Goal: Information Seeking & Learning: Learn about a topic

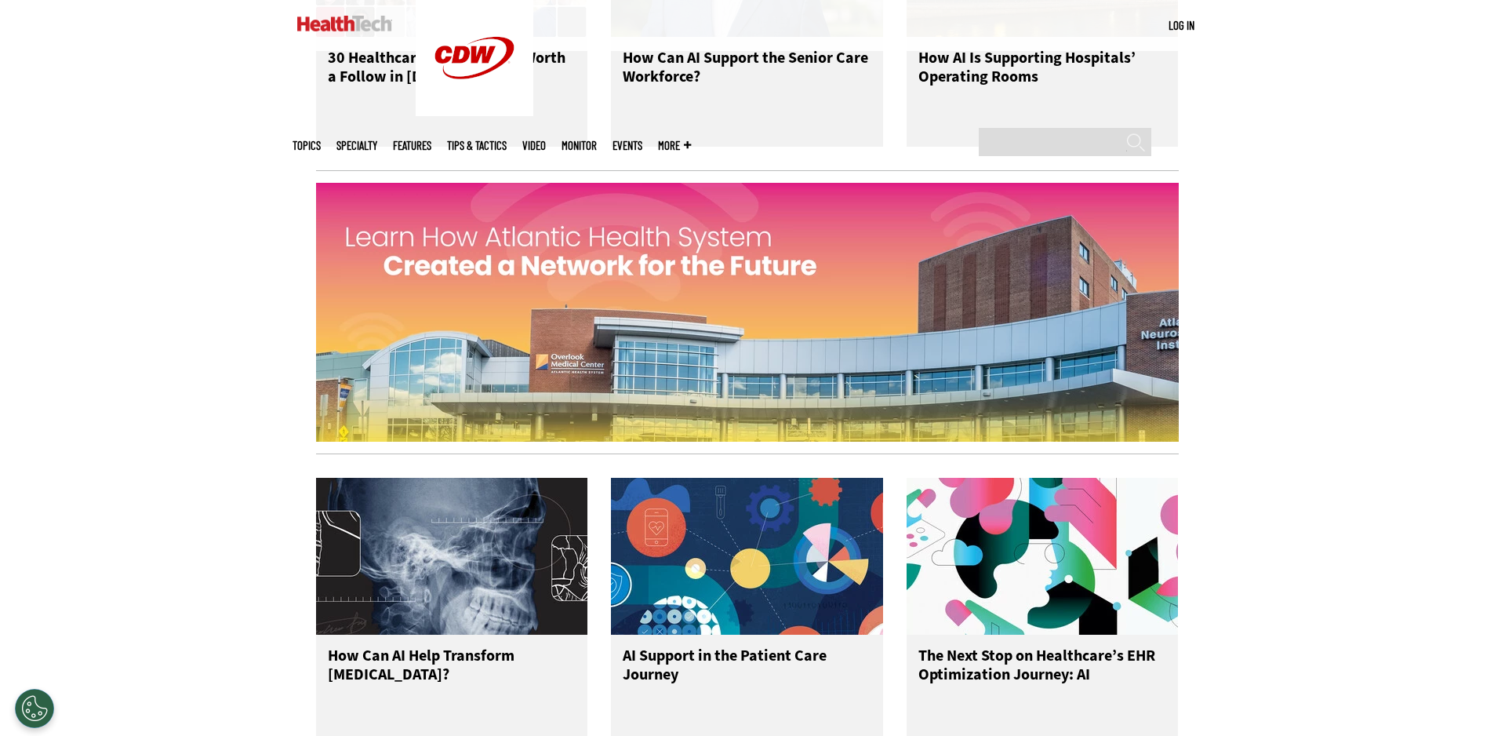
scroll to position [2118, 0]
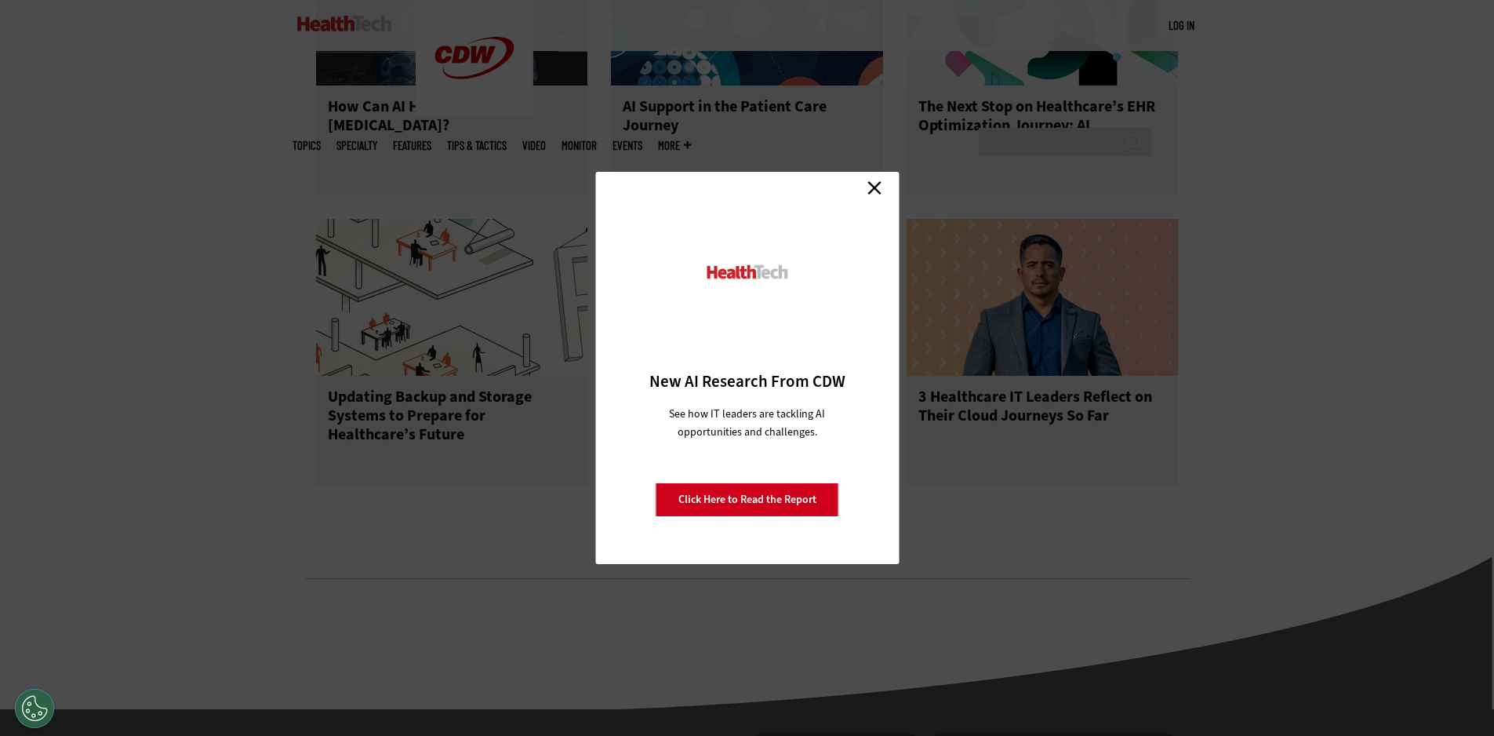
click at [872, 193] on link "Close" at bounding box center [875, 188] width 24 height 24
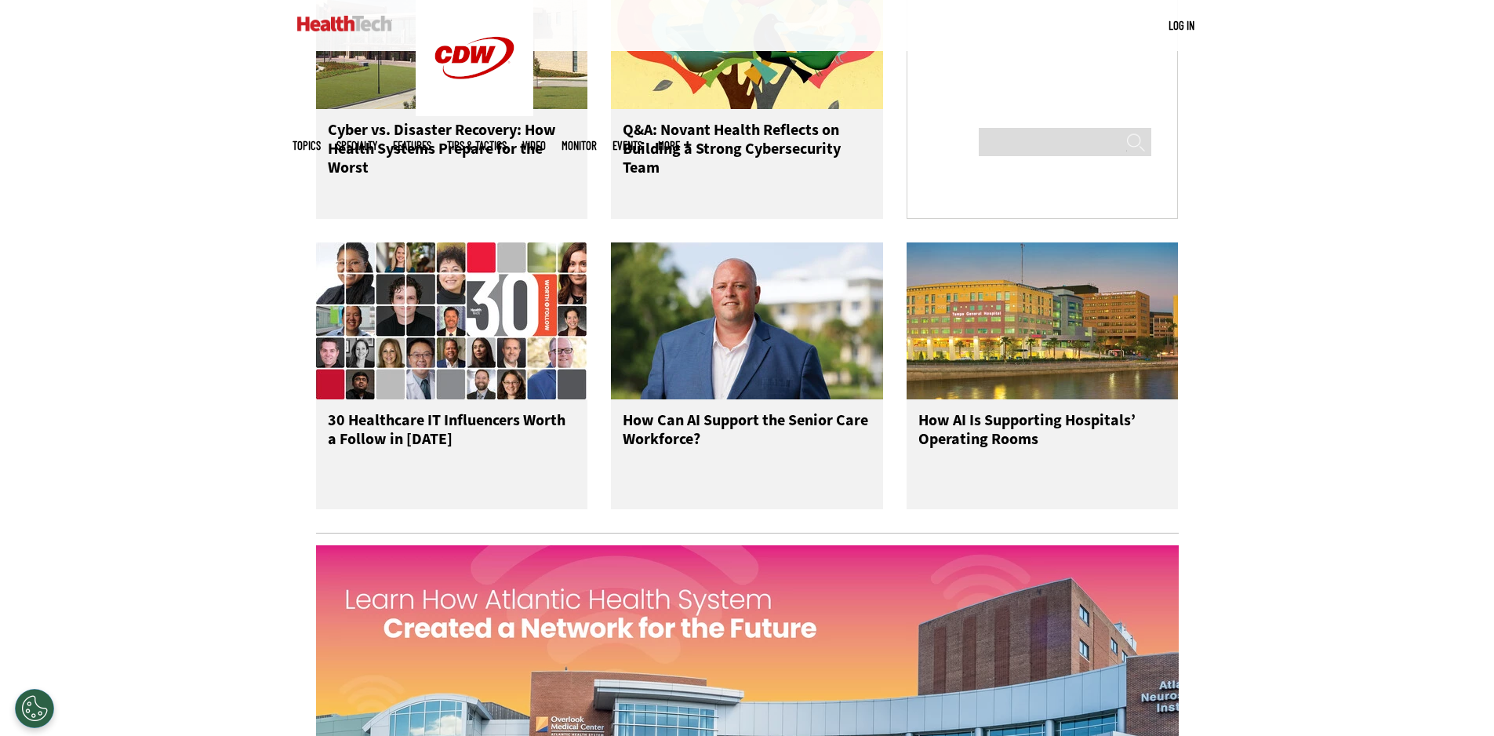
scroll to position [1176, 0]
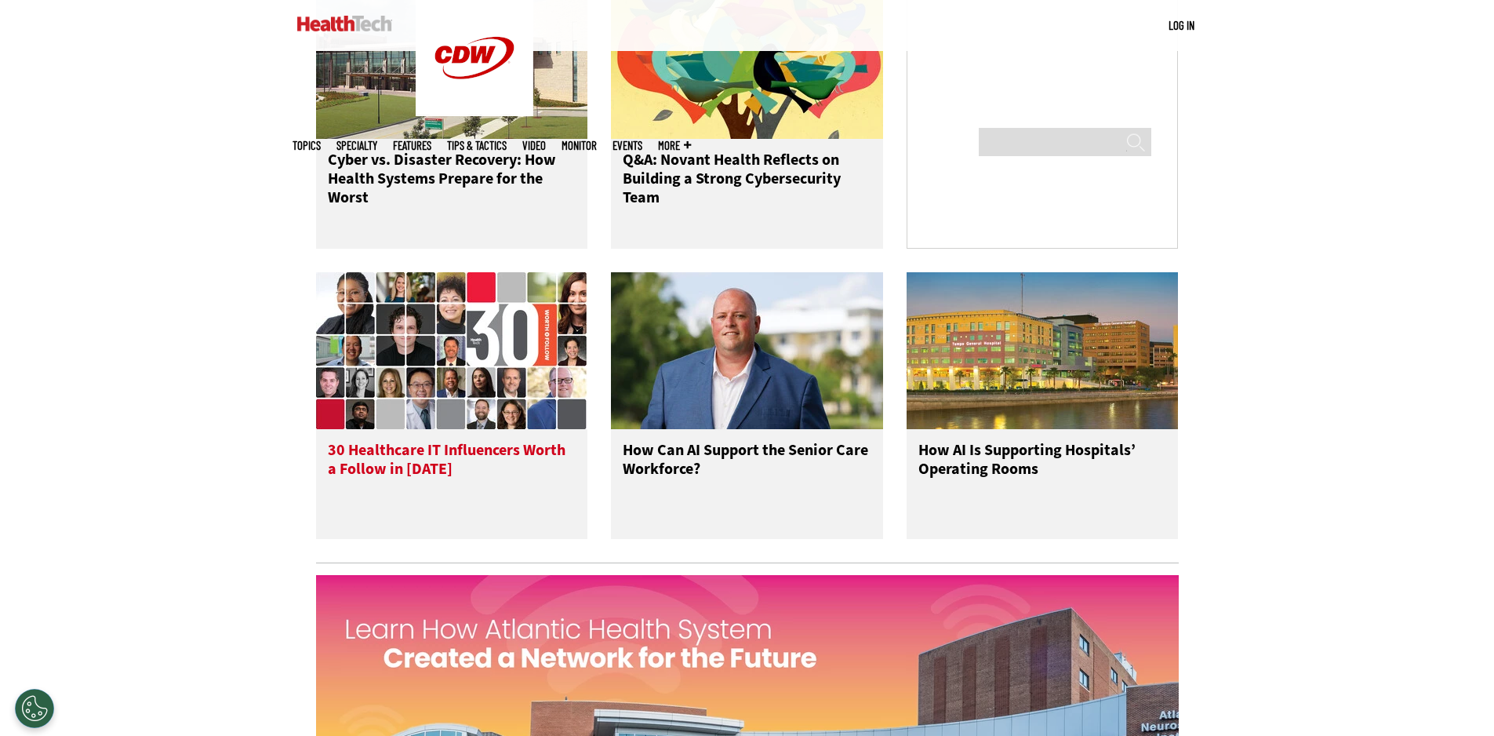
click at [463, 405] on img at bounding box center [452, 350] width 272 height 157
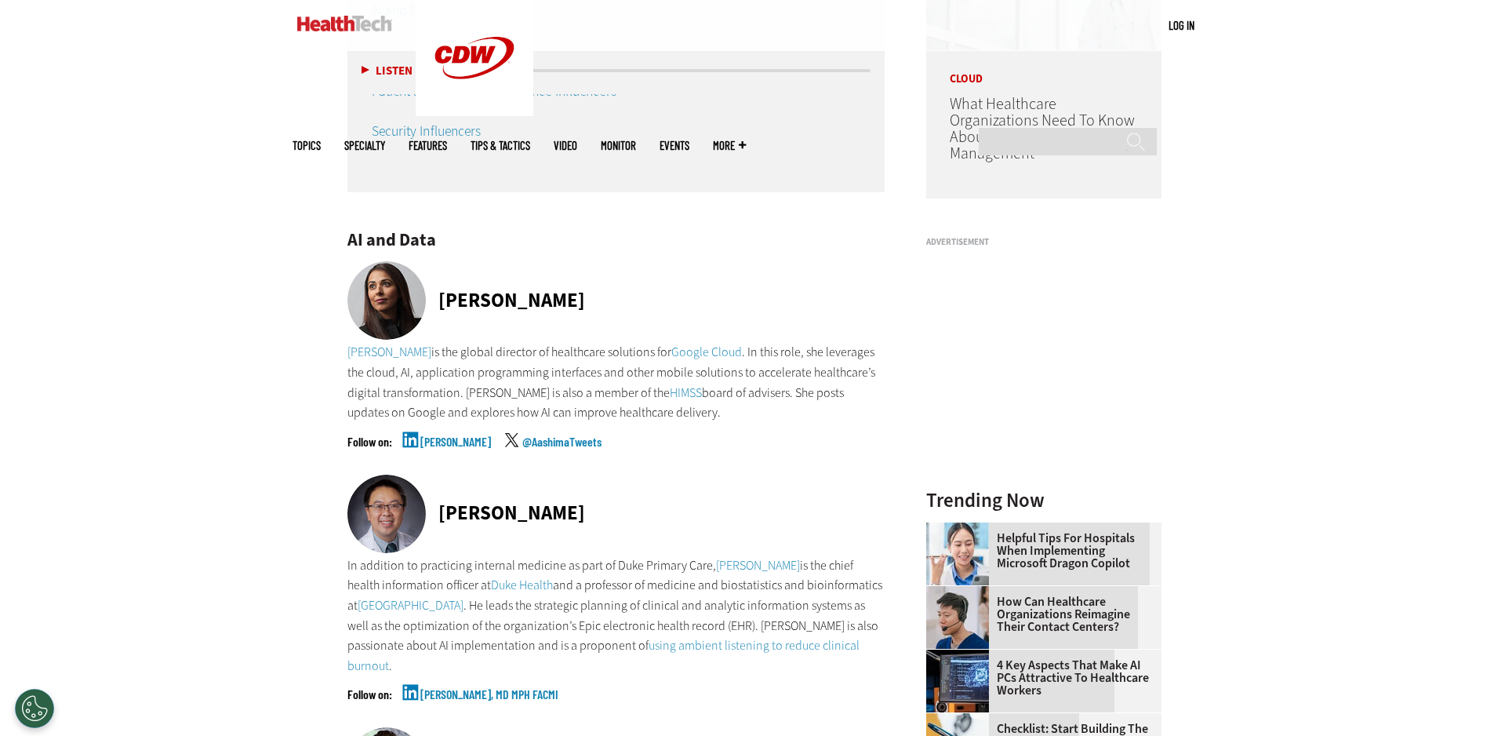
scroll to position [1643, 0]
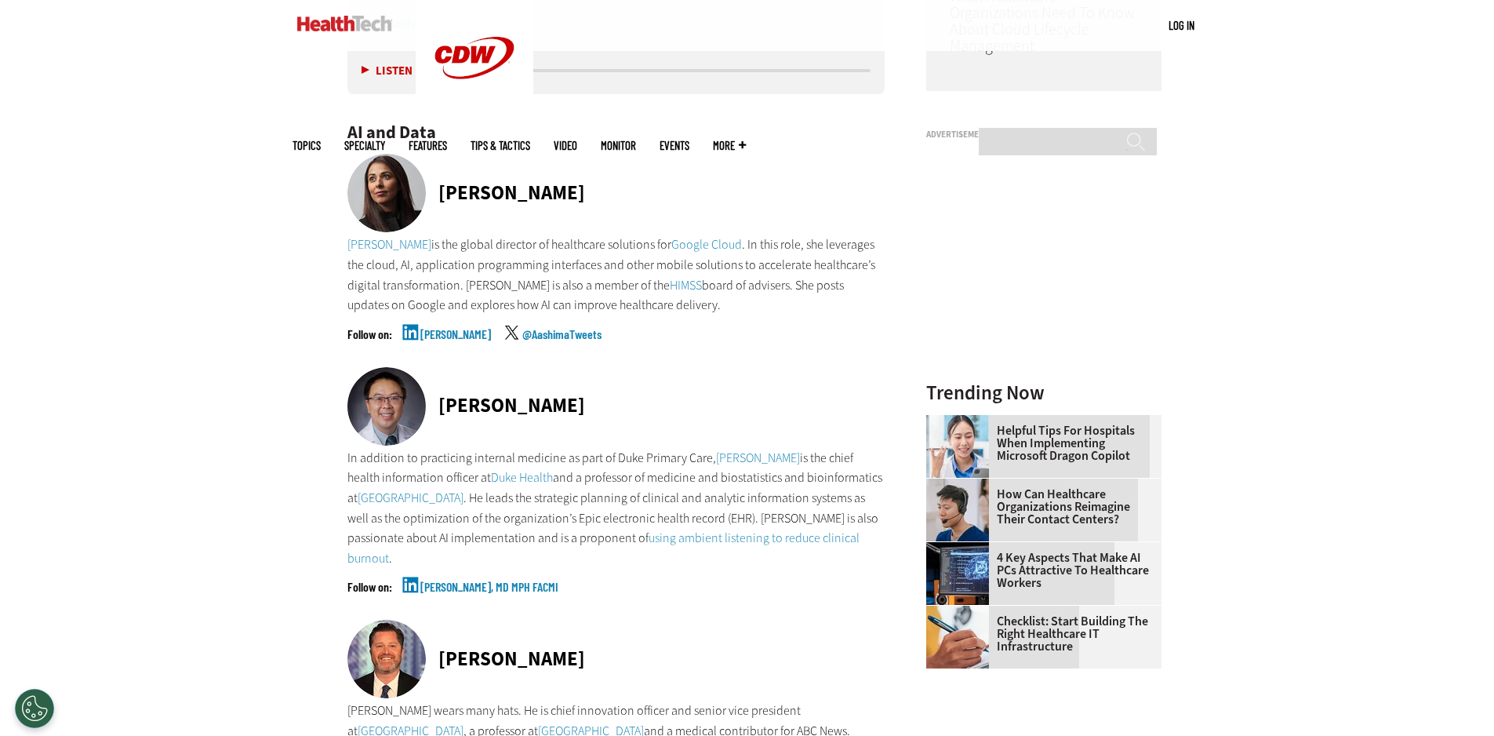
click at [473, 341] on link "[PERSON_NAME]" at bounding box center [455, 347] width 71 height 39
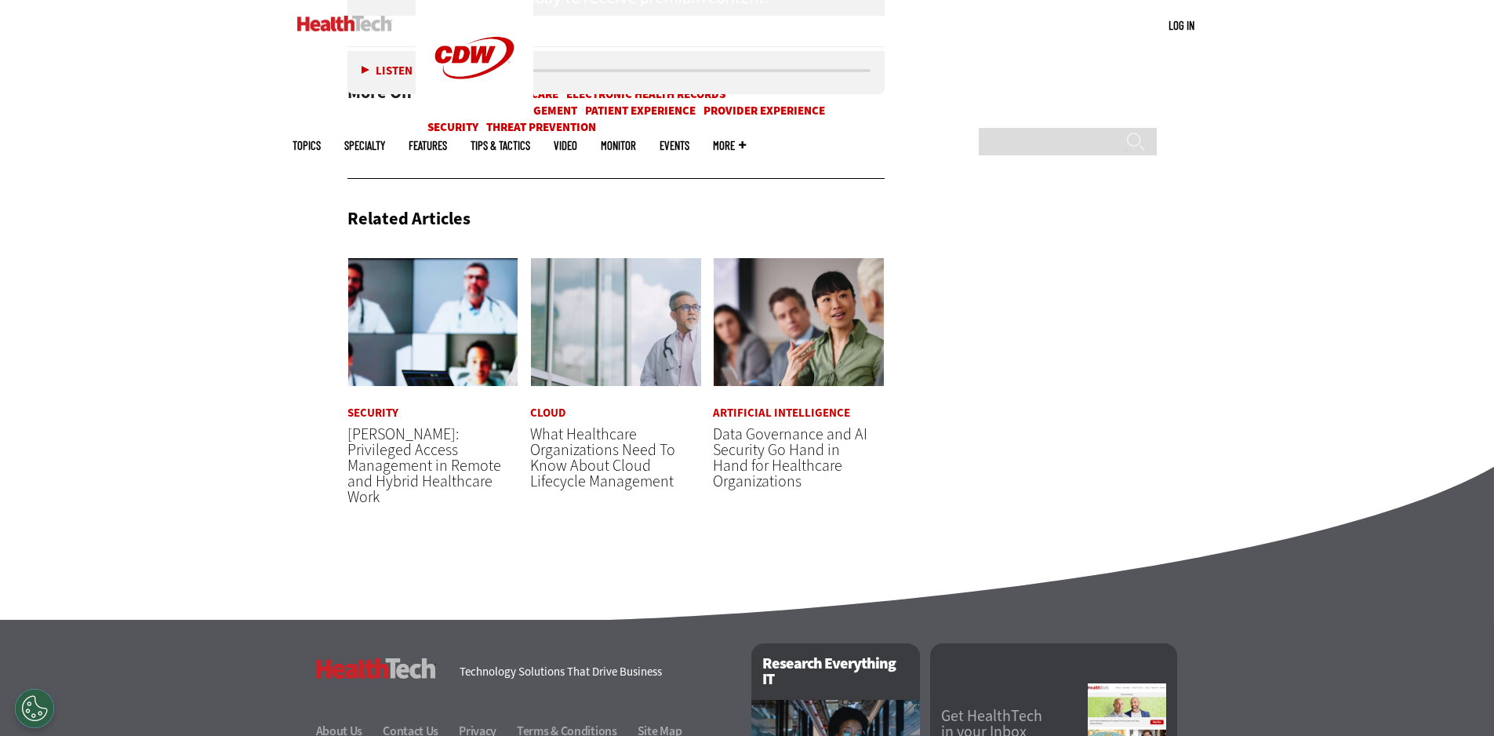
scroll to position [9721, 0]
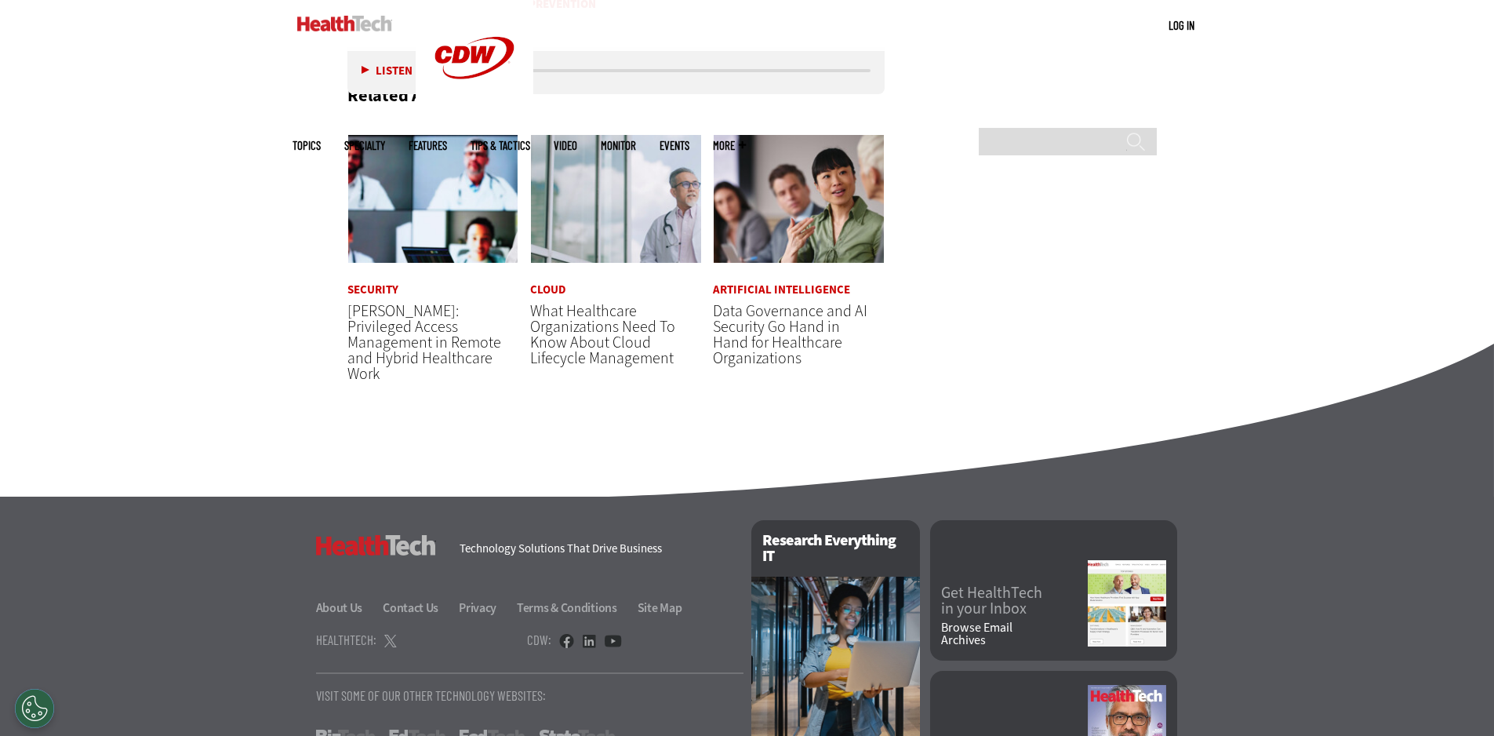
click at [619, 330] on span "What Healthcare Organizations Need To Know About Cloud Lifecycle Management" at bounding box center [602, 334] width 145 height 68
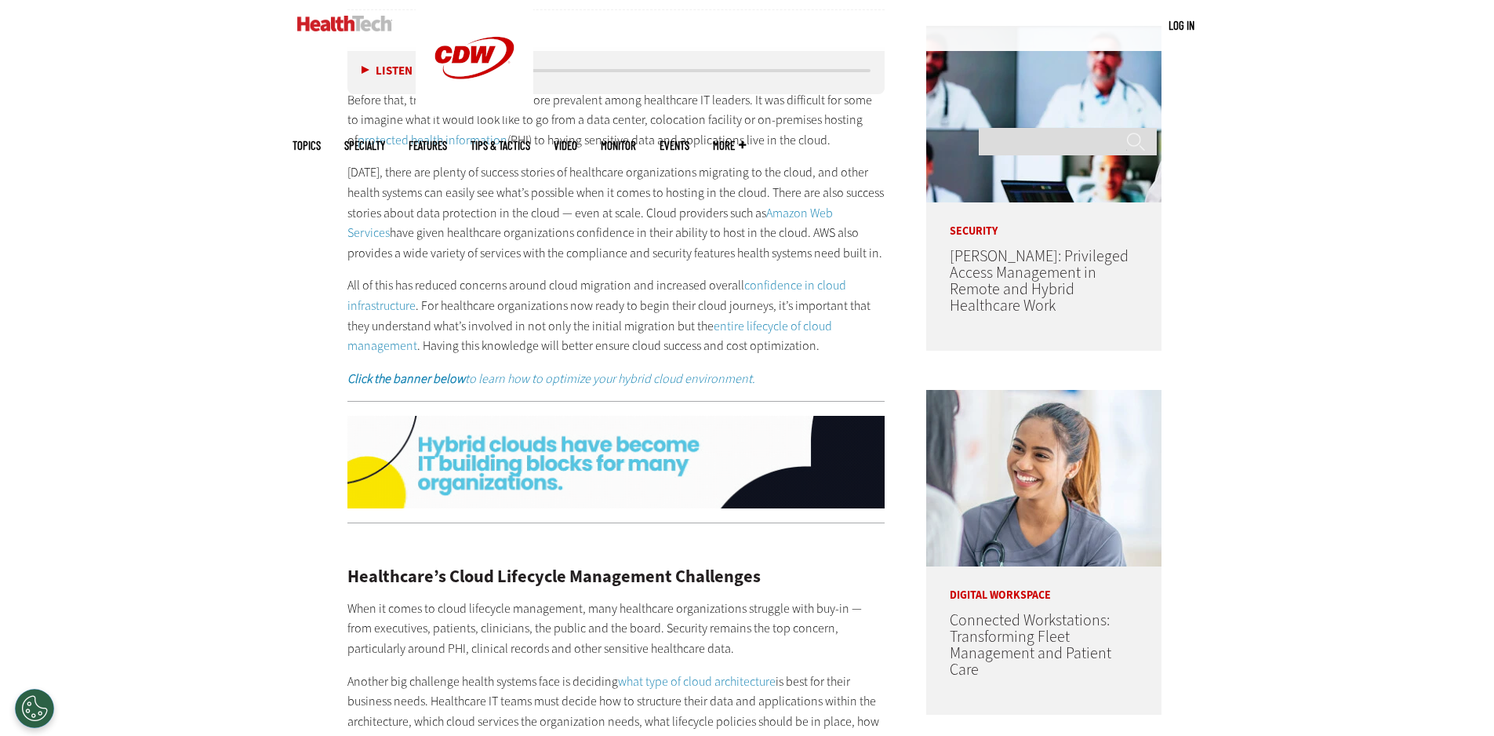
scroll to position [1016, 0]
